Goal: Information Seeking & Learning: Learn about a topic

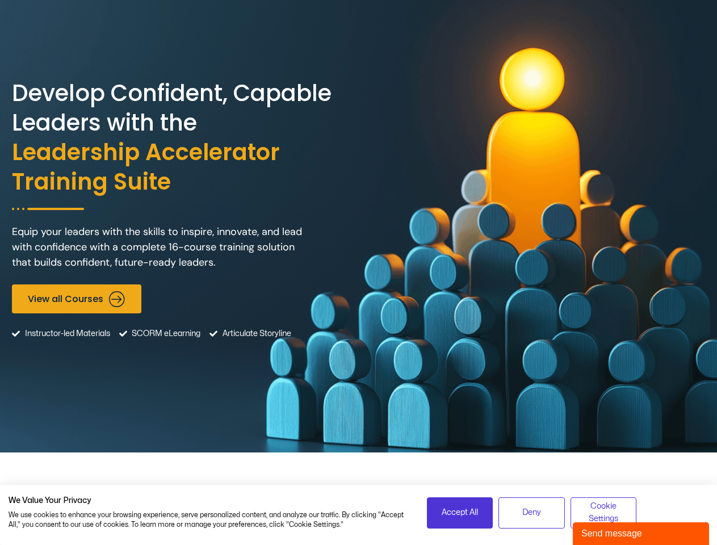
click at [358, 272] on div "Develop Confident, Capable Leaders with the Leadership Accelerator Training Sui…" at bounding box center [358, 226] width 693 height 452
click at [460, 512] on span "Accept All" at bounding box center [459, 512] width 36 height 12
click at [531, 512] on span "Deny" at bounding box center [531, 512] width 19 height 12
click at [603, 512] on span "Cookie Settings" at bounding box center [604, 513] width 52 height 26
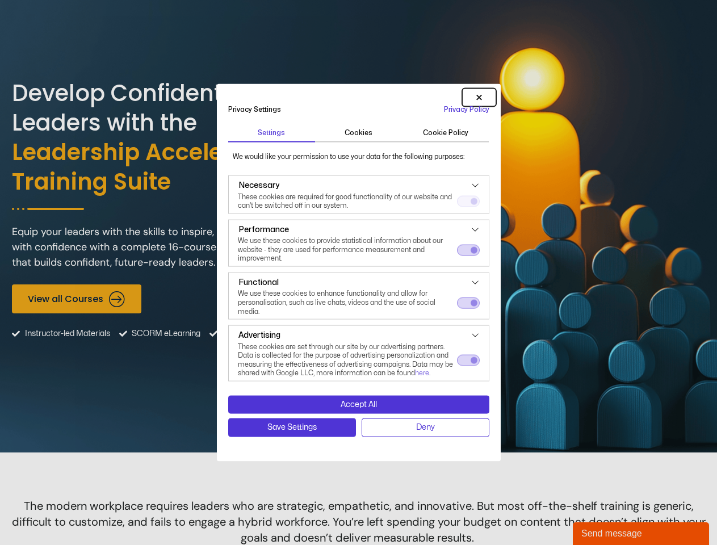
click at [500, 461] on dialog "Privacy Settings Privacy Policy | Settings Cookies Cookie Policy We would like …" at bounding box center [359, 272] width 284 height 377
